Goal: Task Accomplishment & Management: Manage account settings

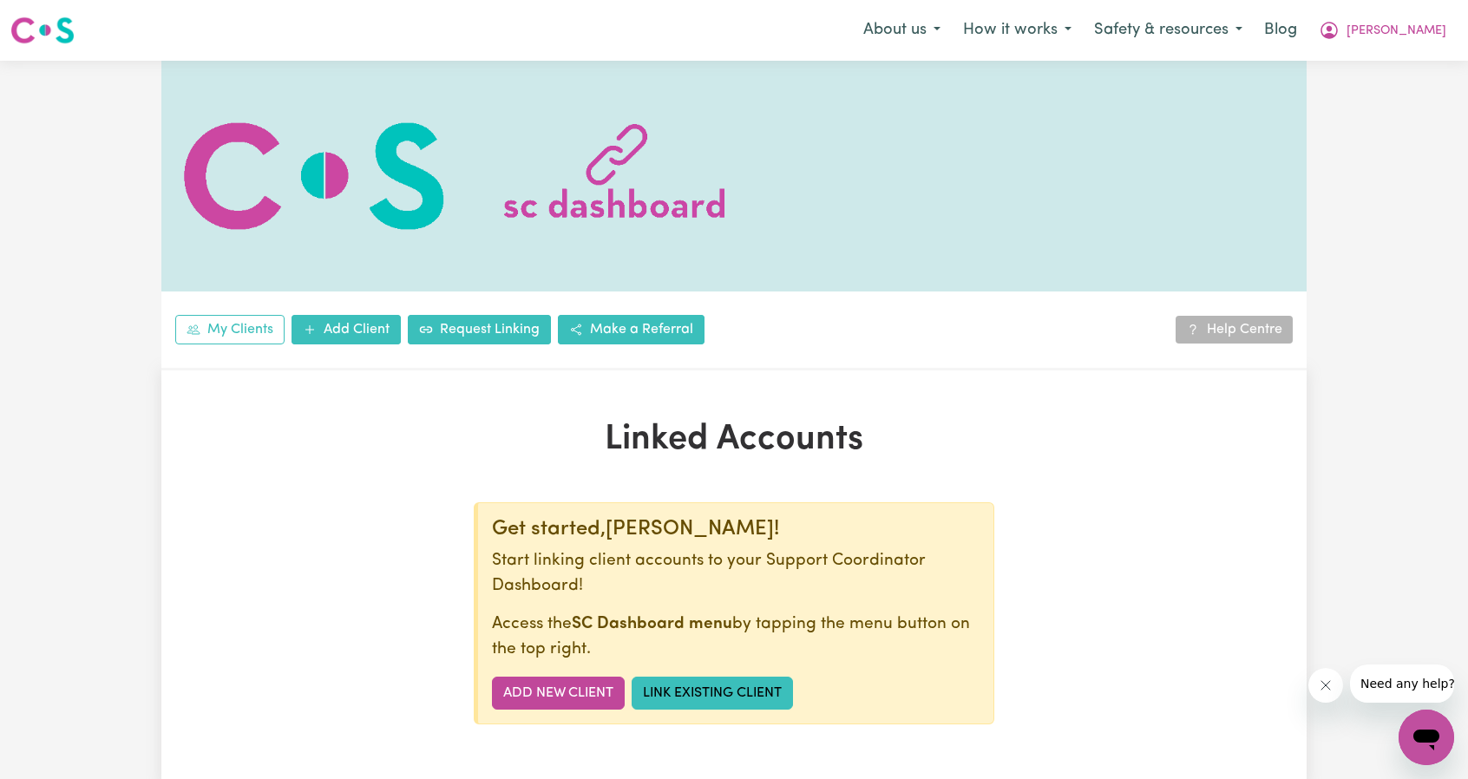
scroll to position [347, 0]
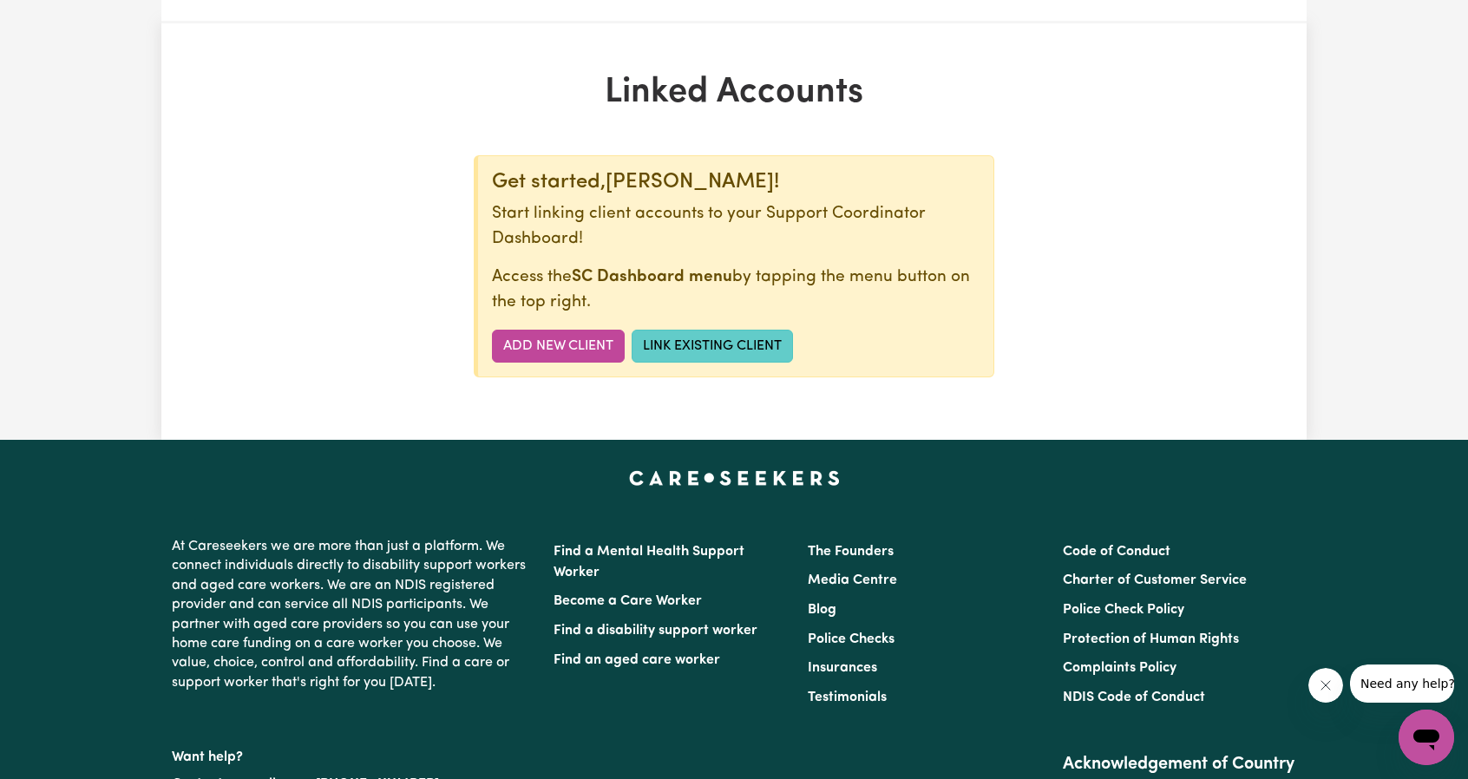
click at [705, 356] on link "Link Existing Client" at bounding box center [712, 346] width 161 height 33
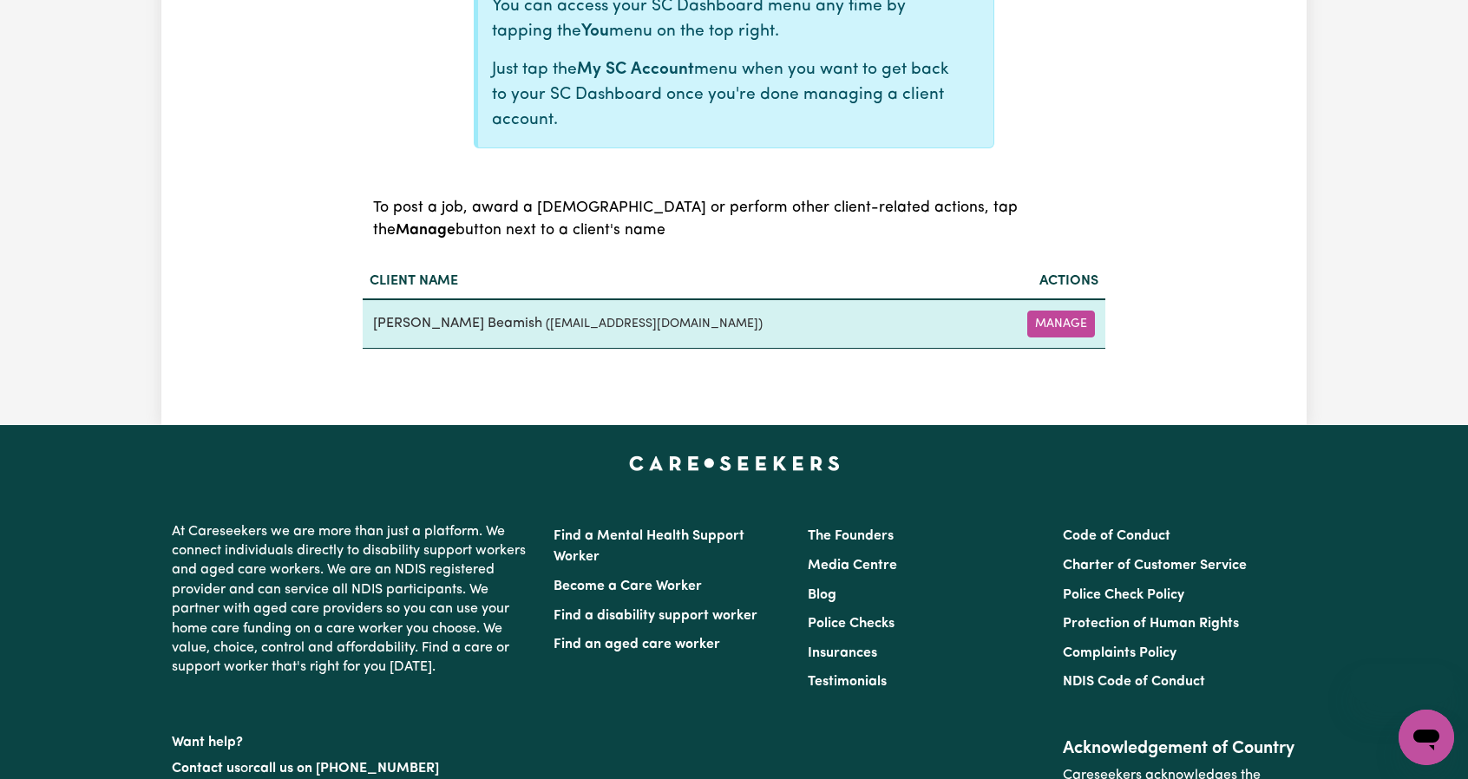
scroll to position [694, 0]
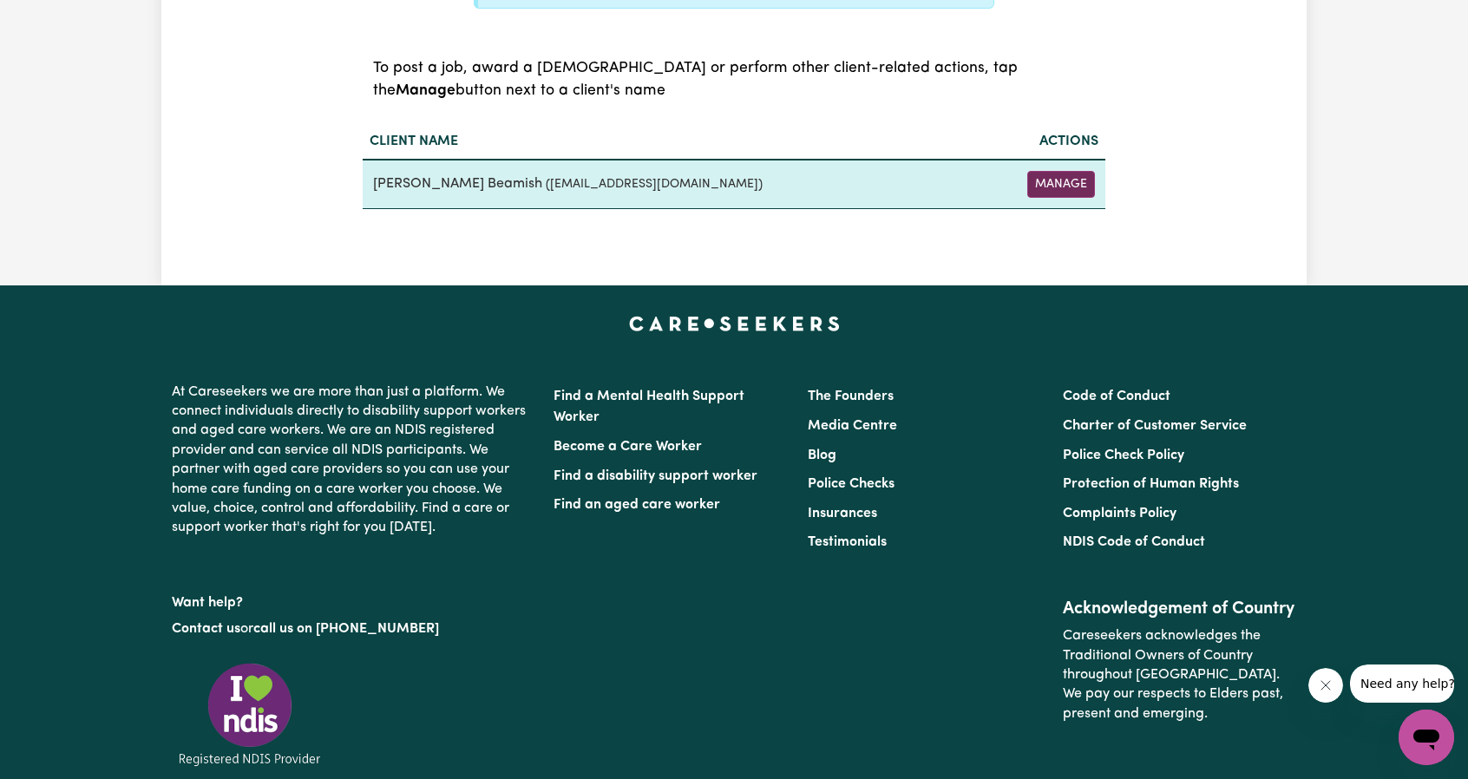
click at [1069, 176] on button "Manage" at bounding box center [1061, 184] width 68 height 27
